Goal: Book appointment/travel/reservation

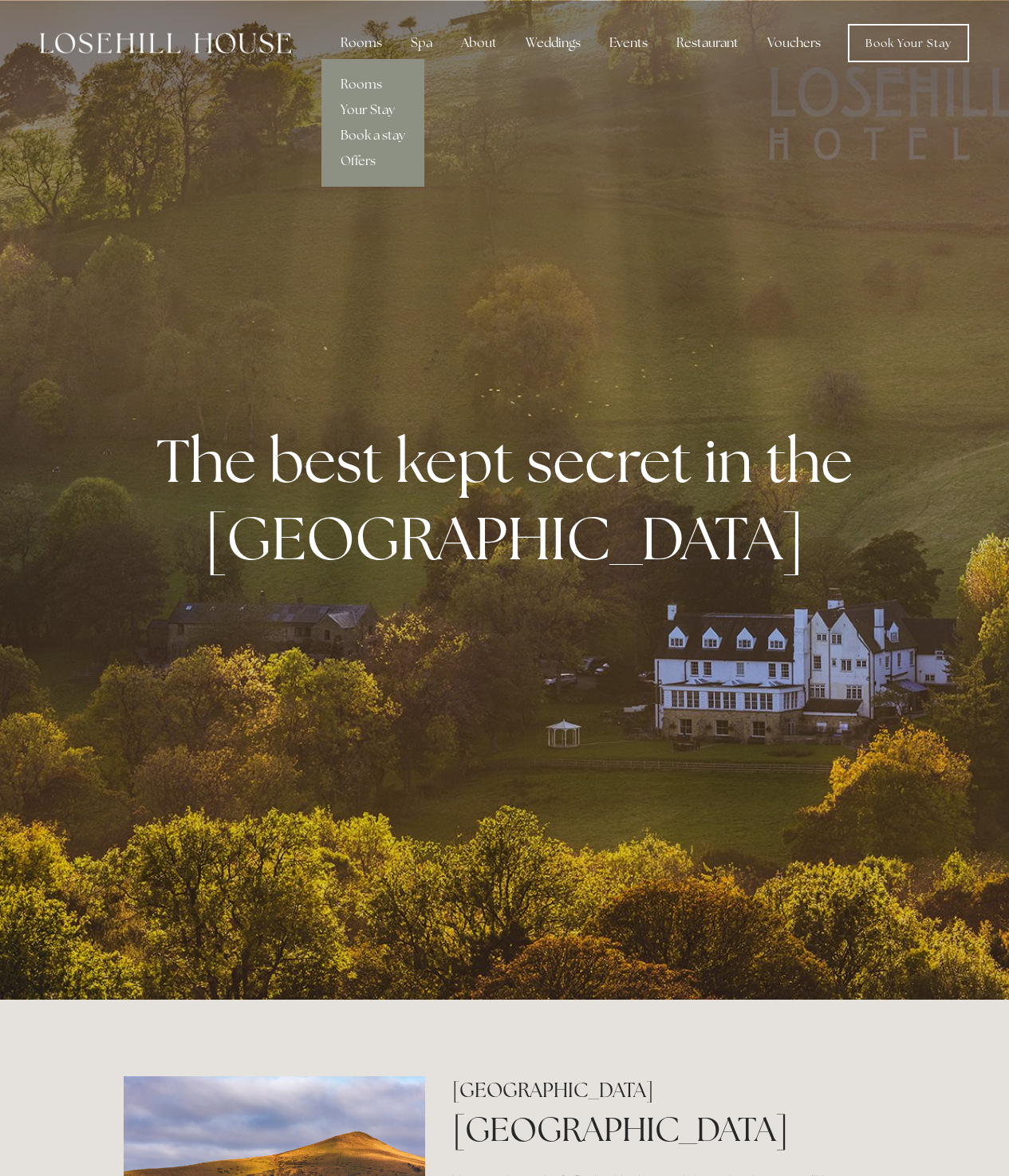
click at [374, 52] on div "Rooms" at bounding box center [361, 43] width 67 height 32
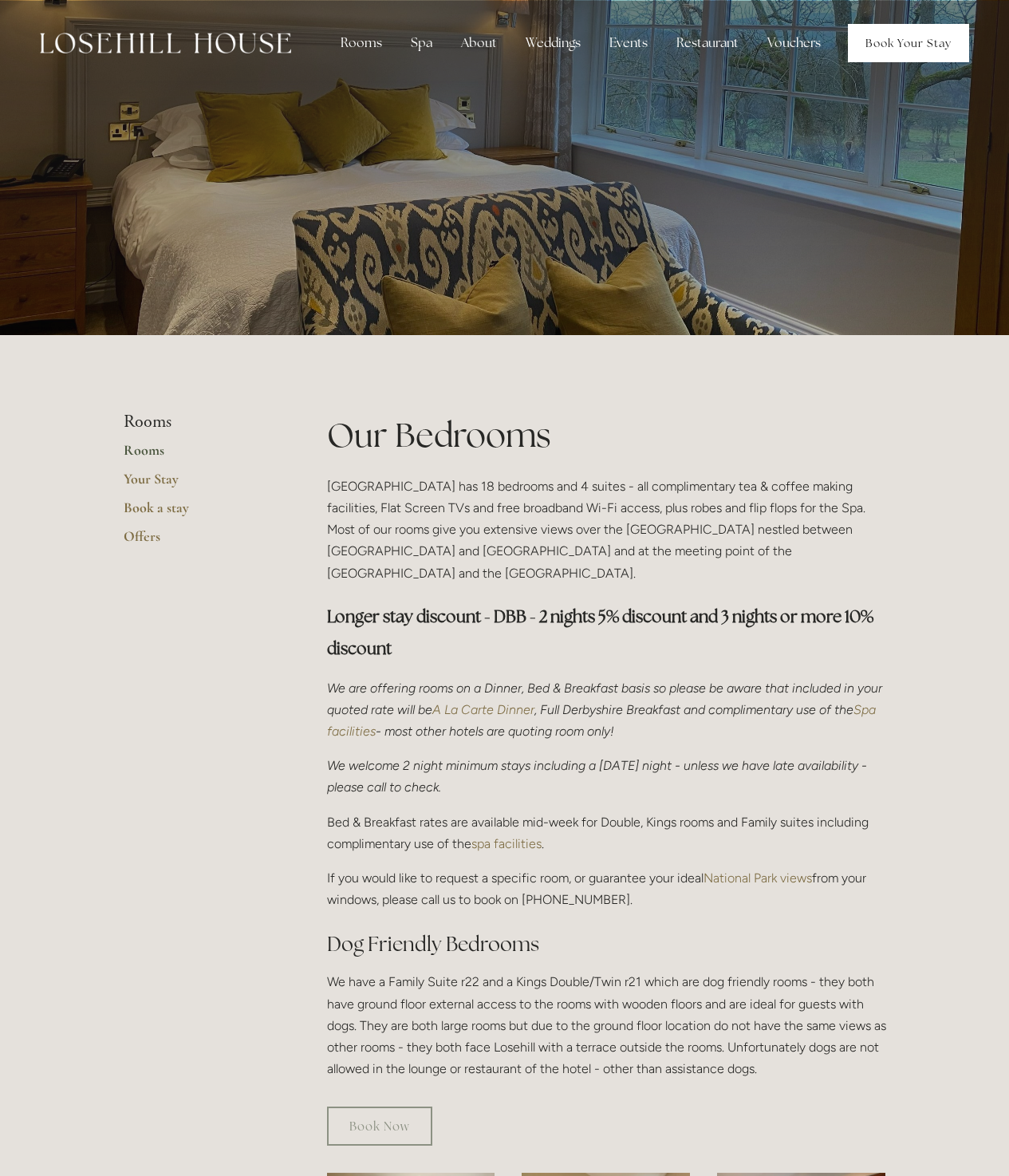
click at [889, 48] on link "Book Your Stay" at bounding box center [909, 43] width 121 height 38
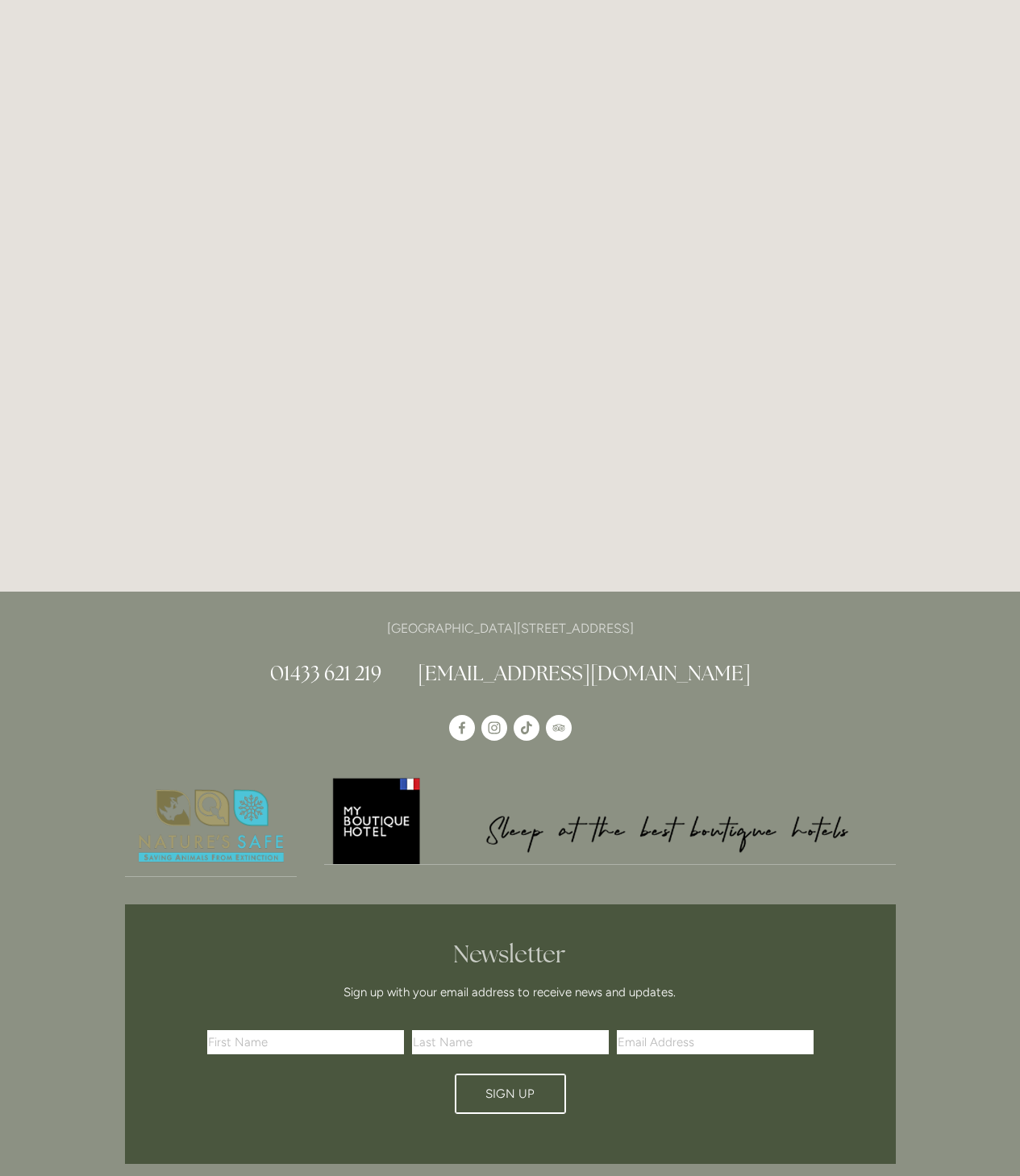
scroll to position [88, 0]
